Goal: Register for event/course

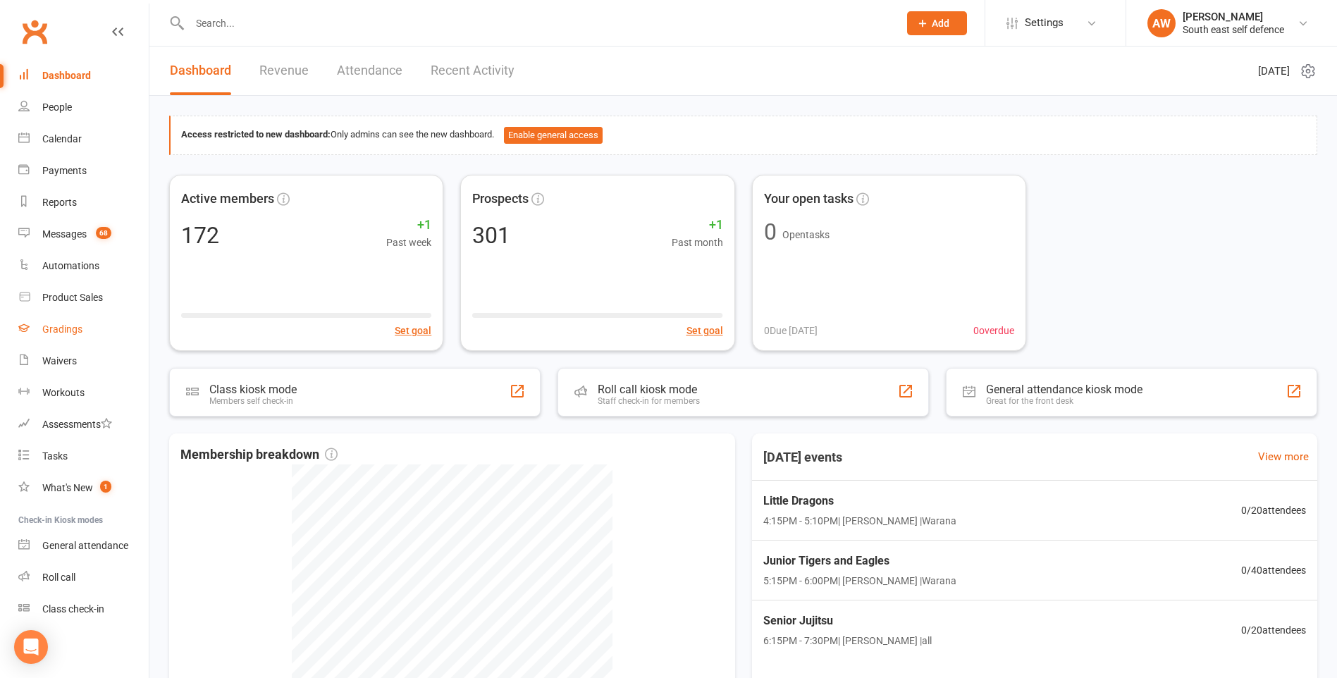
click at [66, 330] on div "Gradings" at bounding box center [62, 328] width 40 height 11
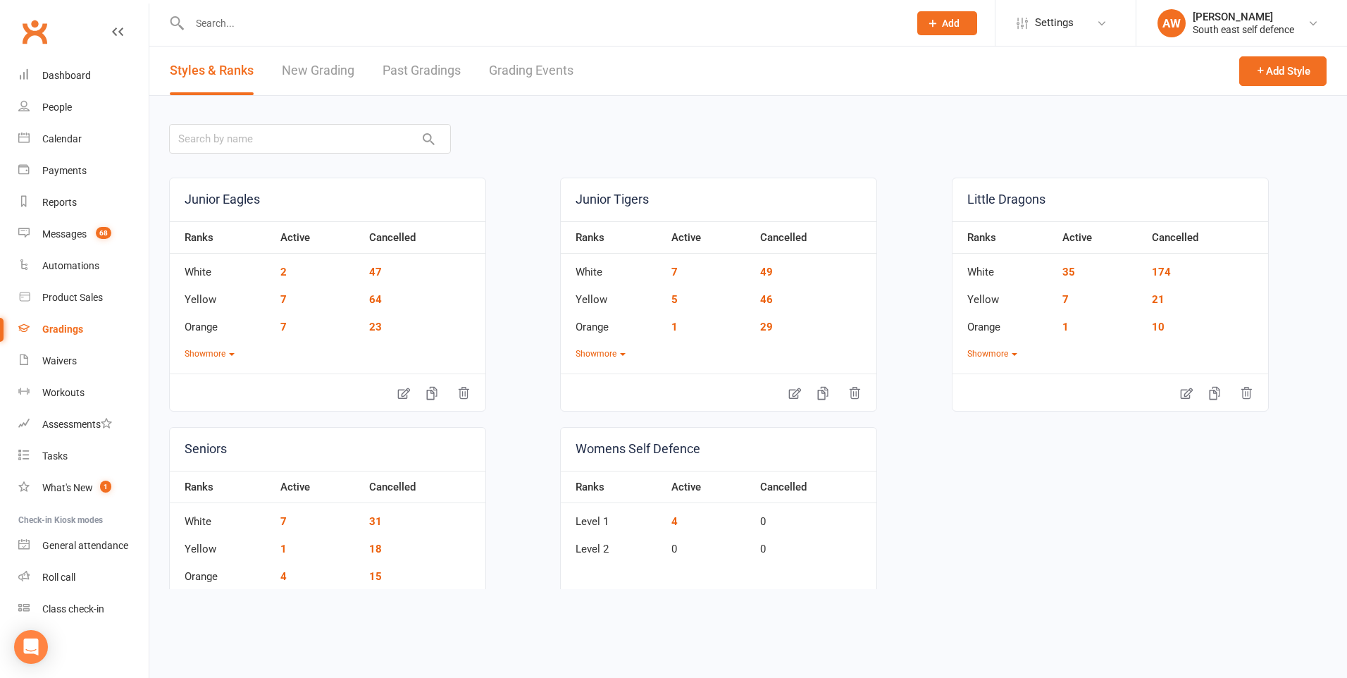
click at [524, 73] on link "Grading Events" at bounding box center [531, 71] width 85 height 49
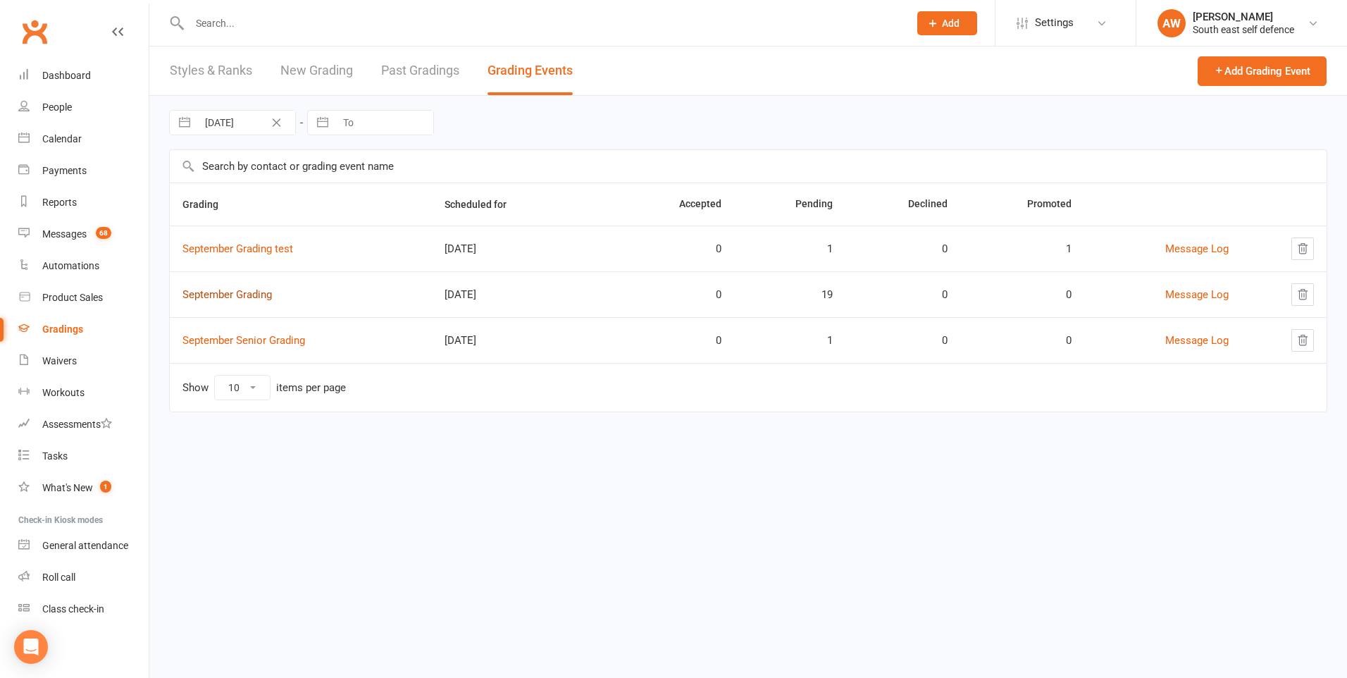
click at [261, 296] on link "September Grading" at bounding box center [226, 294] width 89 height 13
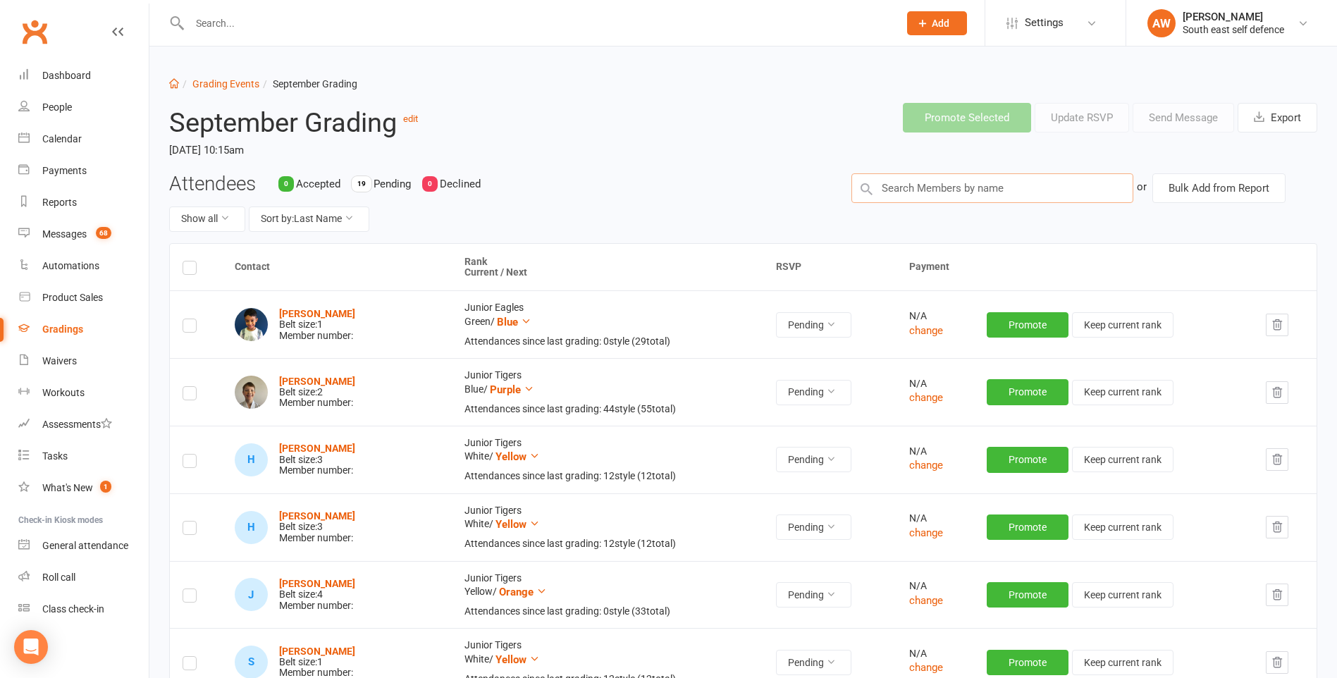
click at [941, 187] on input "text" at bounding box center [992, 188] width 282 height 30
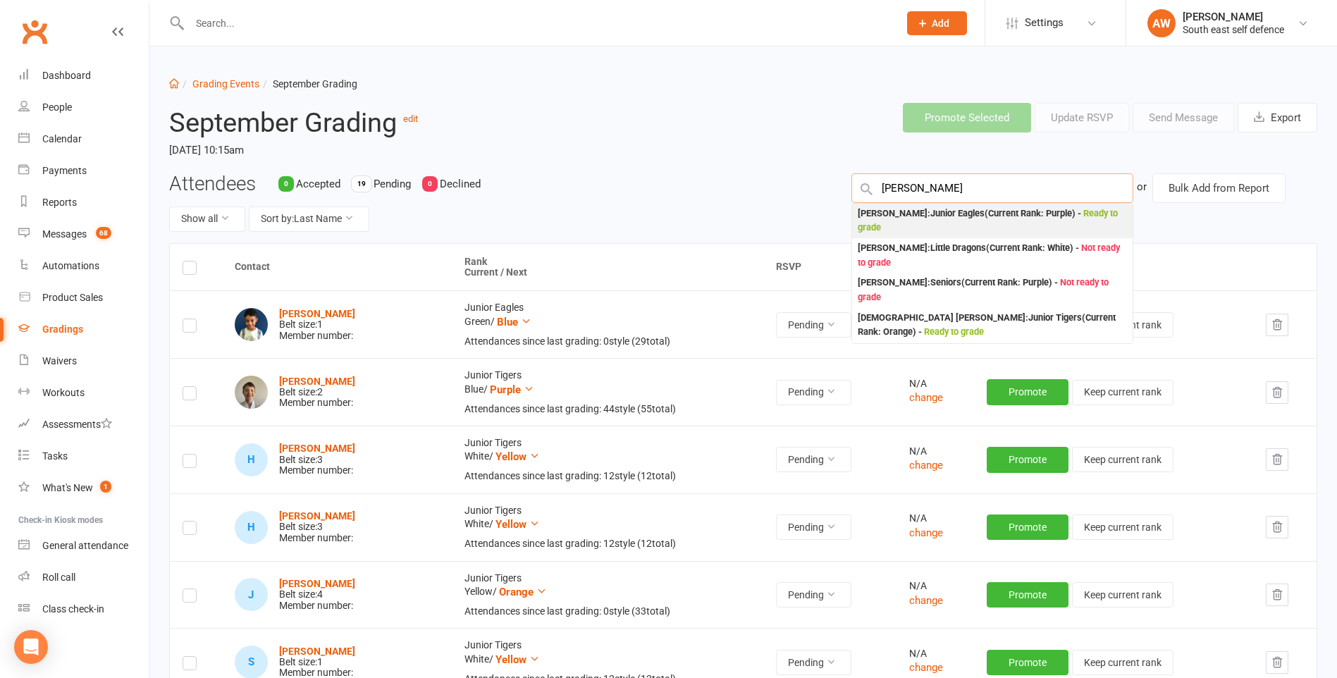
type input "[PERSON_NAME]"
click at [947, 216] on div "[PERSON_NAME] Dec : Junior Eagles (Current Rank: Purple ) - Ready to grade" at bounding box center [991, 220] width 269 height 29
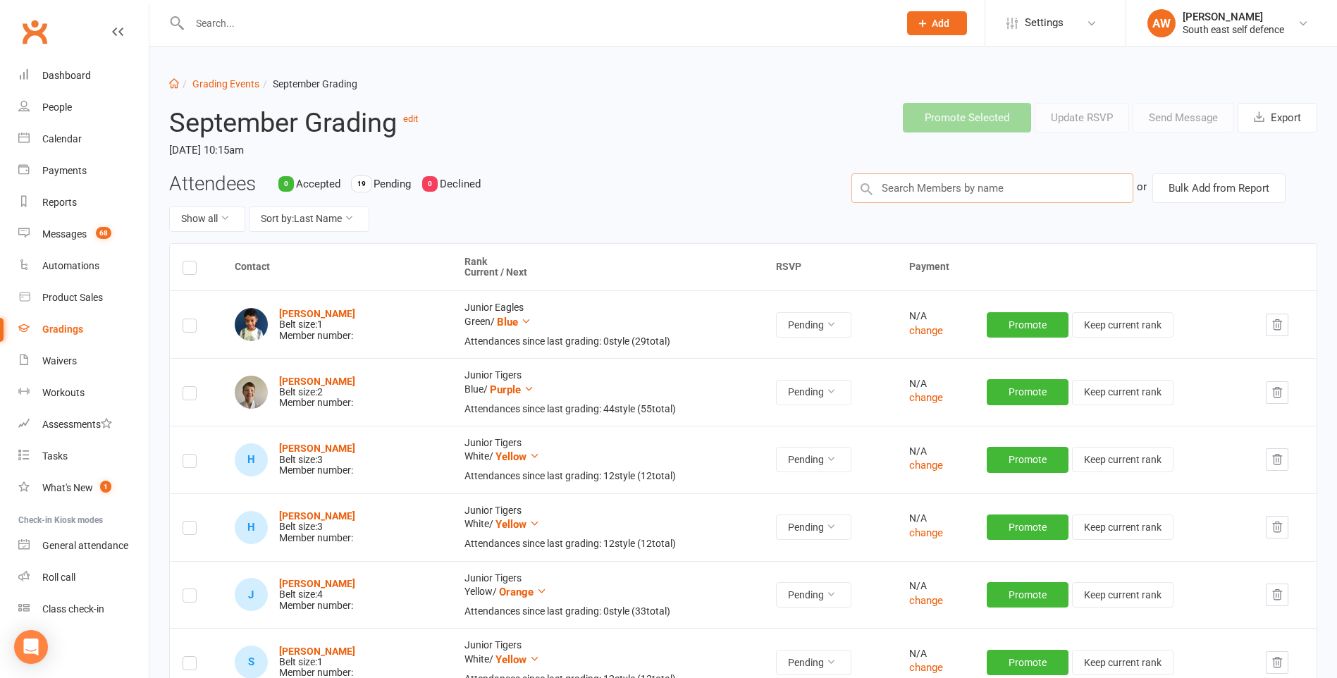
click at [953, 190] on input "text" at bounding box center [992, 188] width 282 height 30
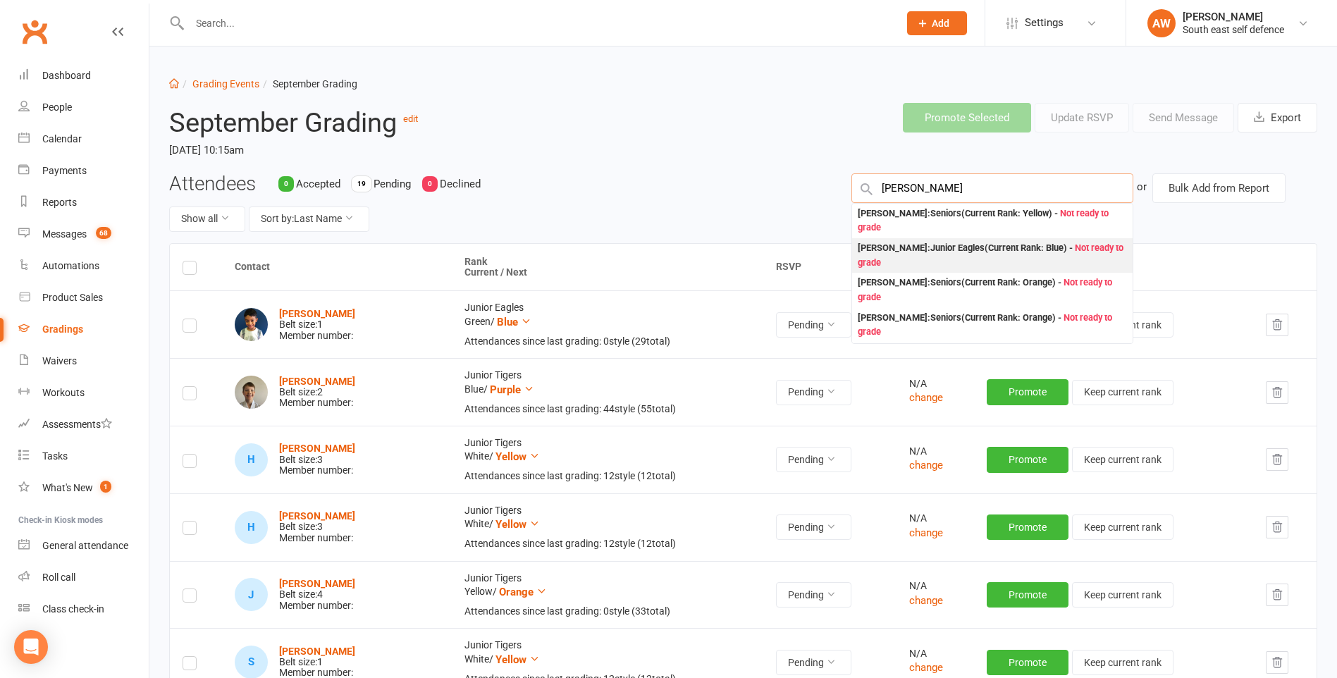
type input "[PERSON_NAME]"
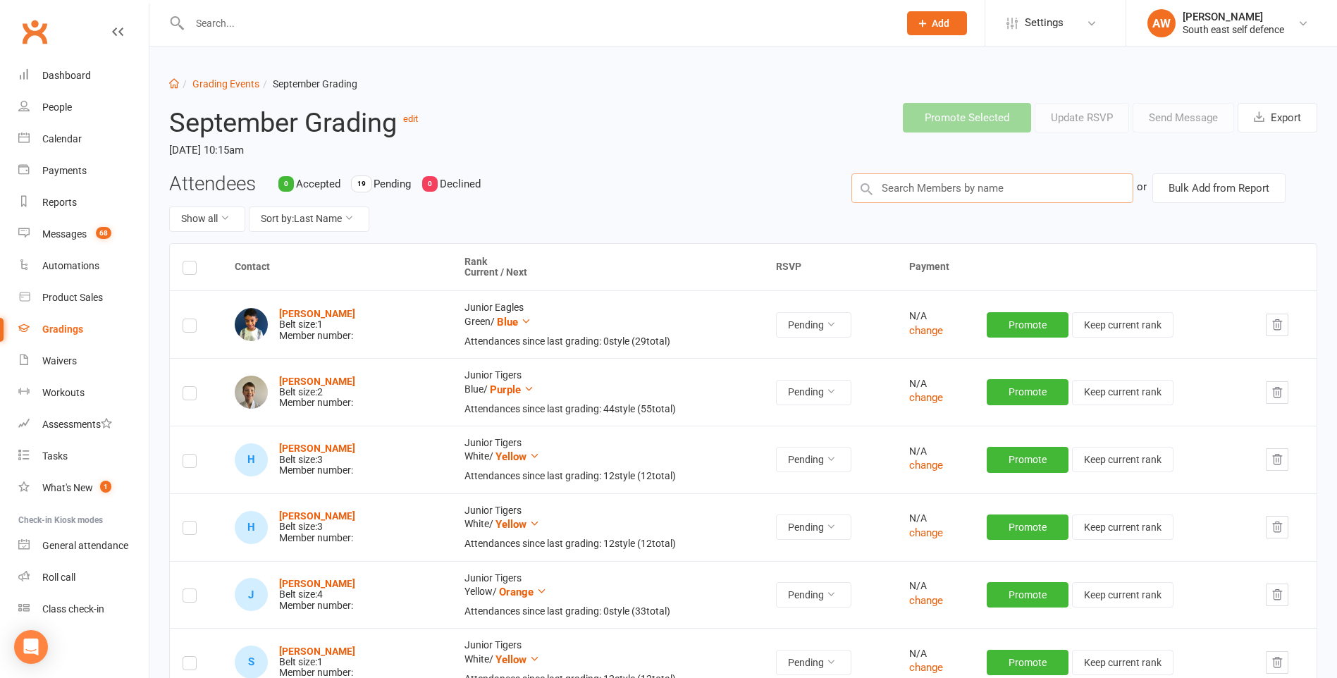
click at [880, 189] on input "text" at bounding box center [992, 188] width 282 height 30
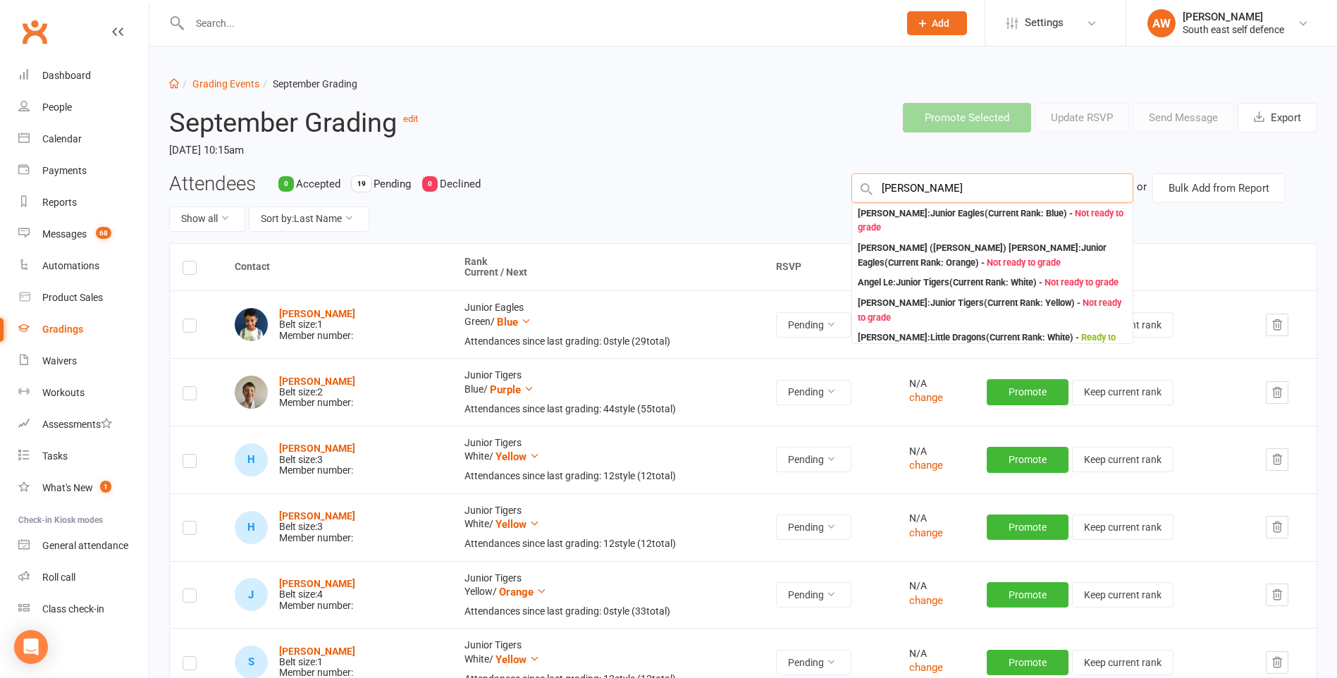
type input "[PERSON_NAME]"
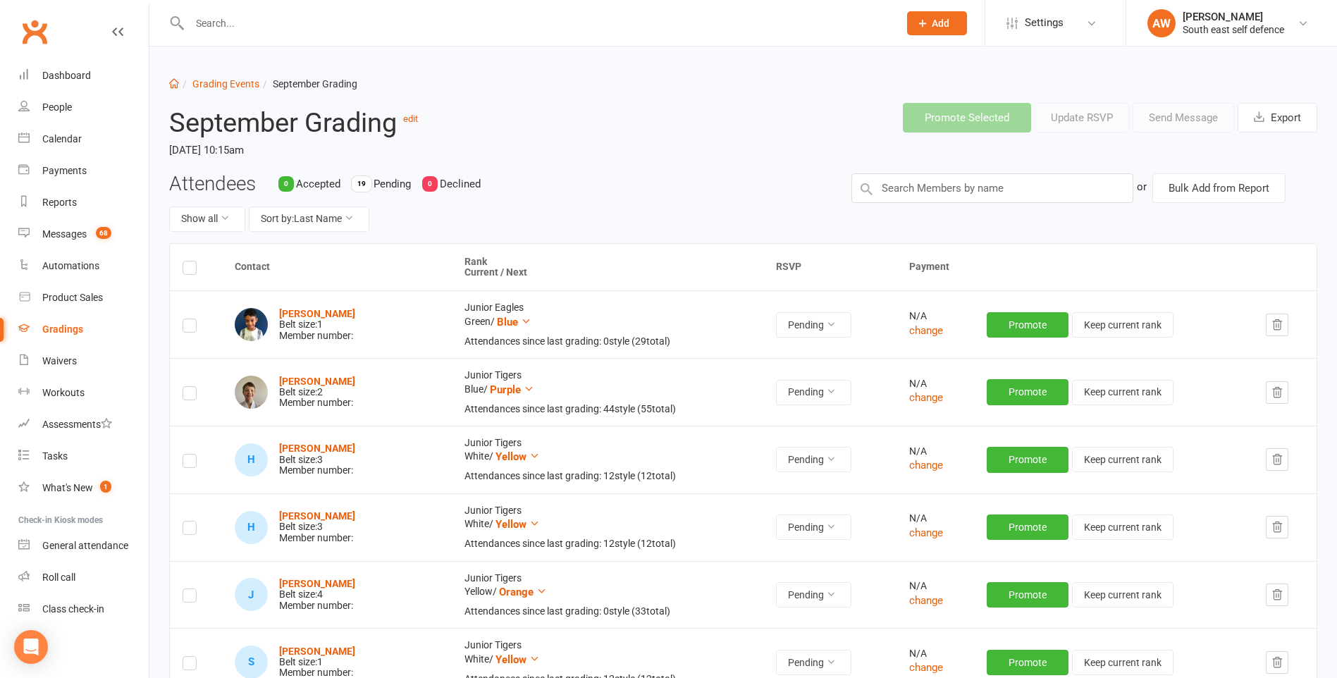
click at [759, 145] on header "September Grading edit [DATE] 10:15am Promote Selected Update RSVP Send Message…" at bounding box center [743, 132] width 1169 height 81
click at [1189, 79] on ol "Dashboard Grading Events September Grading" at bounding box center [743, 84] width 1148 height 16
